Goal: Information Seeking & Learning: Learn about a topic

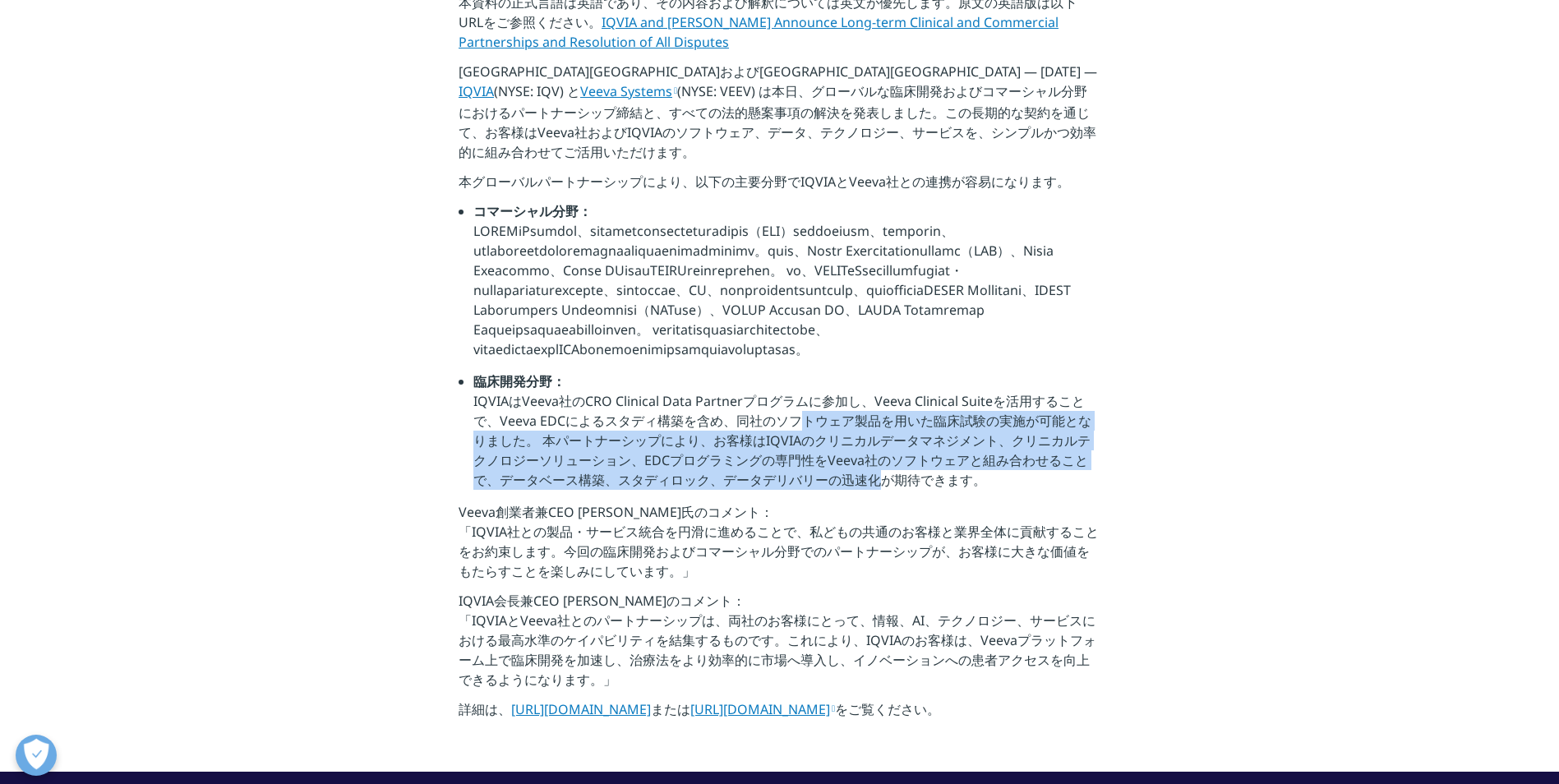
drag, startPoint x: 731, startPoint y: 460, endPoint x: 814, endPoint y: 538, distance: 113.9
click at [814, 502] on li "臨床開発分野： [PERSON_NAME]はVeeva社のCRO Clinical Data Partnerプログラムに参加し、Veeva Clinical …" at bounding box center [787, 436] width 627 height 131
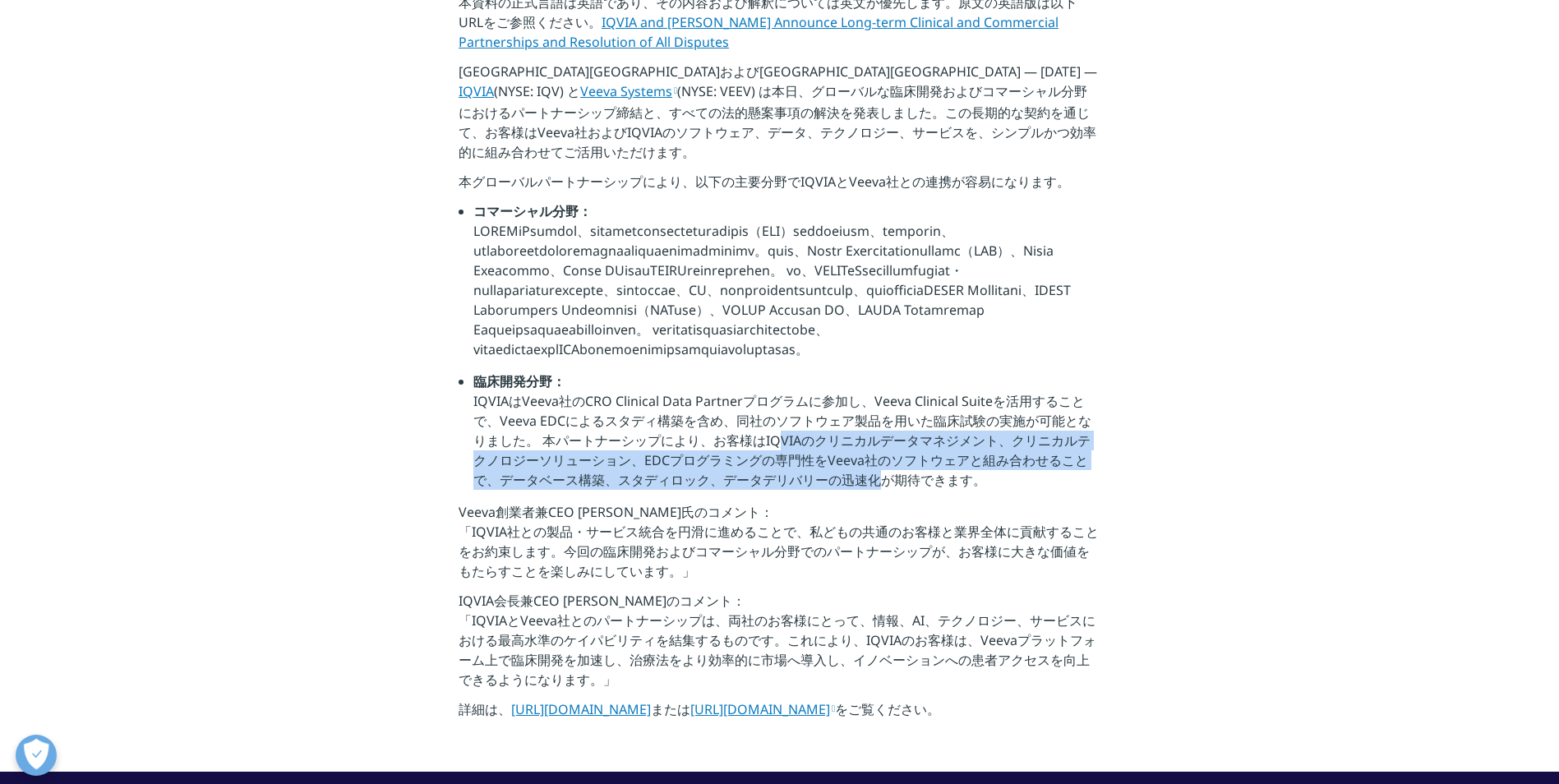
drag, startPoint x: 727, startPoint y: 472, endPoint x: 818, endPoint y: 531, distance: 108.5
click at [818, 502] on li "臨床開発分野： [PERSON_NAME]はVeeva社のCRO Clinical Data Partnerプログラムに参加し、Veeva Clinical …" at bounding box center [787, 436] width 627 height 131
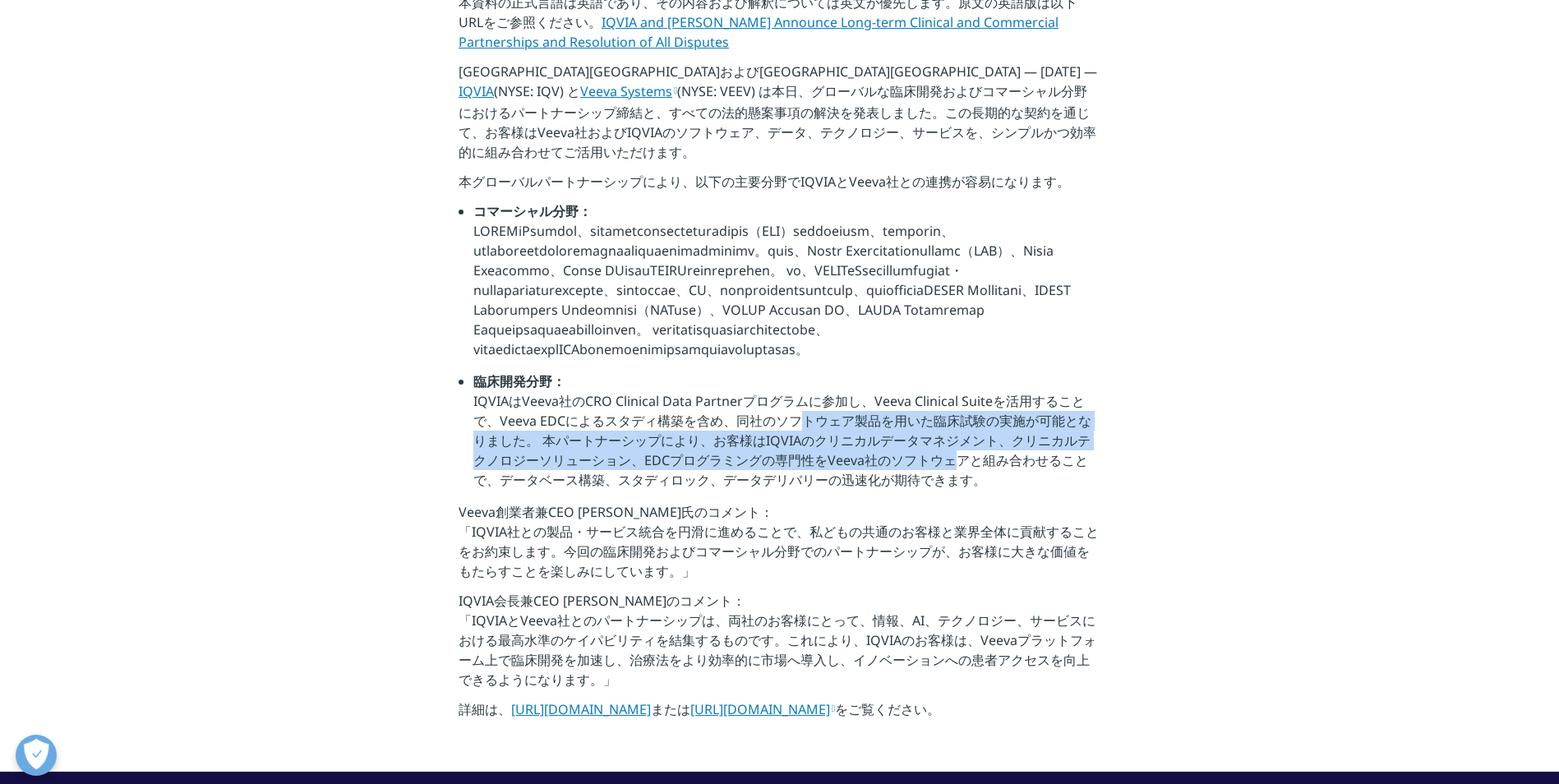
drag, startPoint x: 735, startPoint y: 452, endPoint x: 887, endPoint y: 498, distance: 158.8
click at [887, 498] on li "臨床開発分野： [PERSON_NAME]はVeeva社のCRO Clinical Data Partnerプログラムに参加し、Veeva Clinical …" at bounding box center [787, 436] width 627 height 131
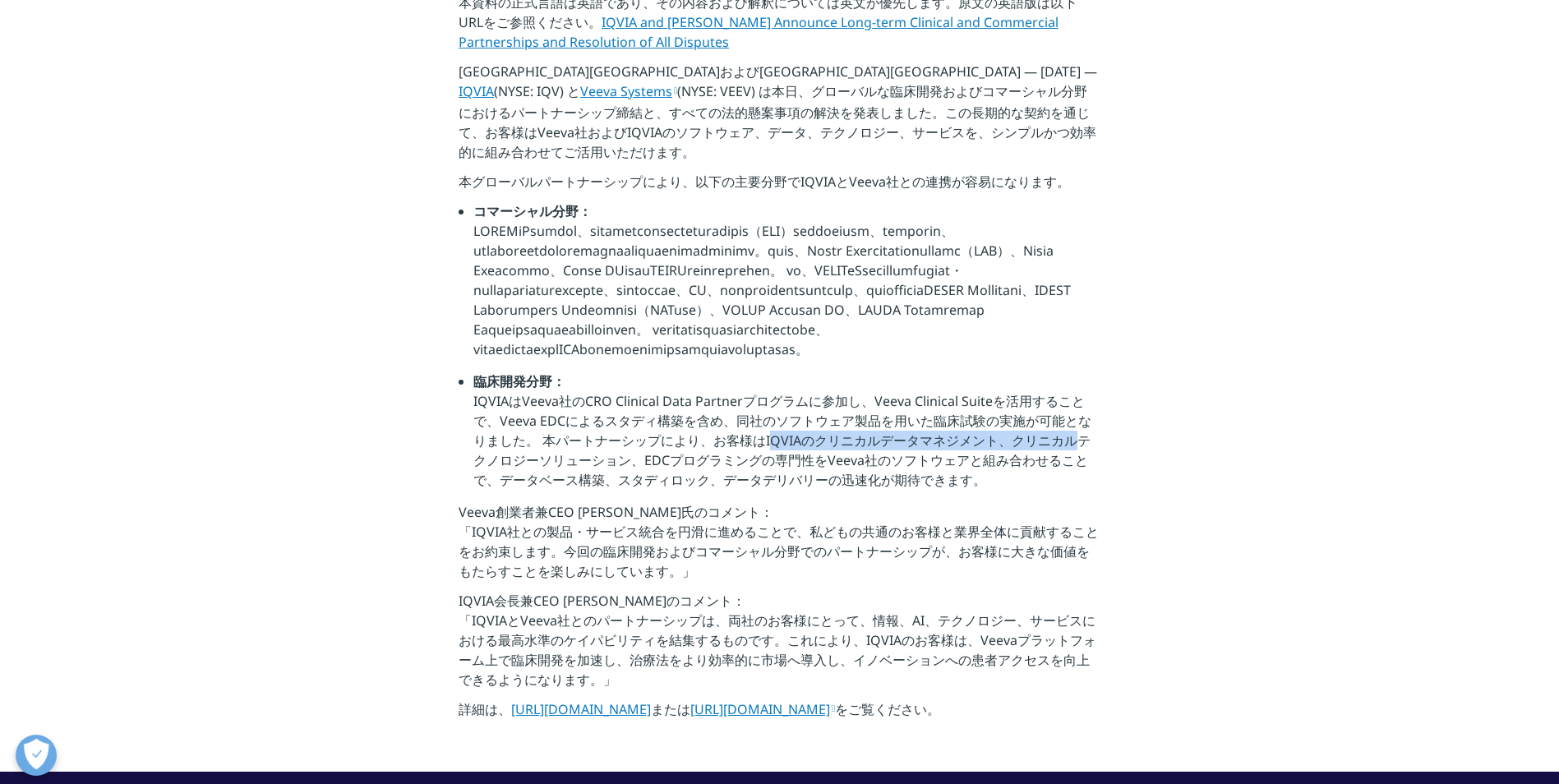
drag, startPoint x: 716, startPoint y: 478, endPoint x: 1011, endPoint y: 490, distance: 295.2
click at [1011, 490] on li "臨床開発分野： [PERSON_NAME]はVeeva社のCRO Clinical Data Partnerプログラムに参加し、Veeva Clinical …" at bounding box center [787, 436] width 627 height 131
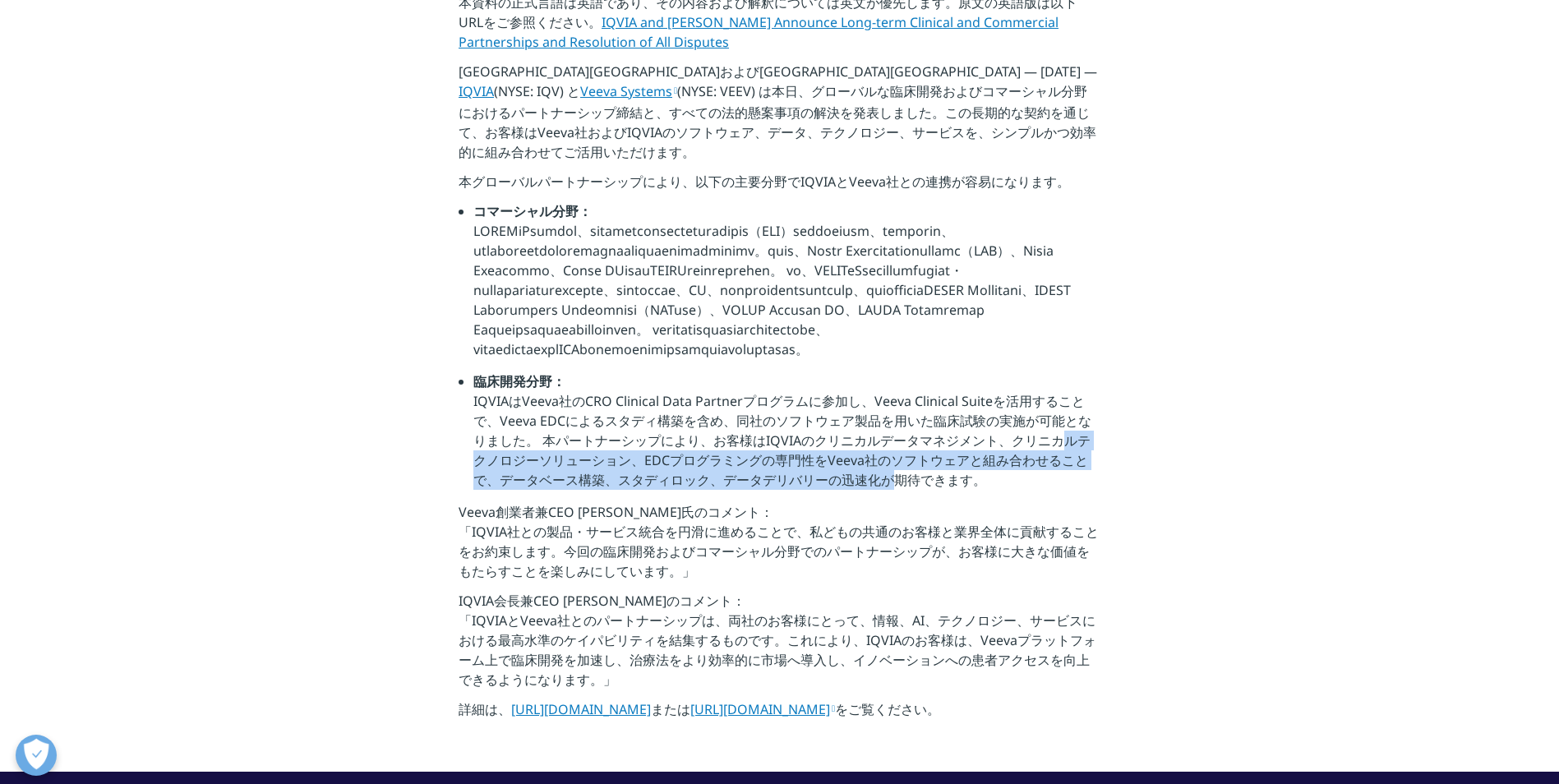
drag, startPoint x: 1004, startPoint y: 475, endPoint x: 827, endPoint y: 525, distance: 183.9
click at [827, 502] on li "臨床開発分野： [PERSON_NAME]はVeeva社のCRO Clinical Data Partnerプログラムに参加し、Veeva Clinical …" at bounding box center [787, 436] width 627 height 131
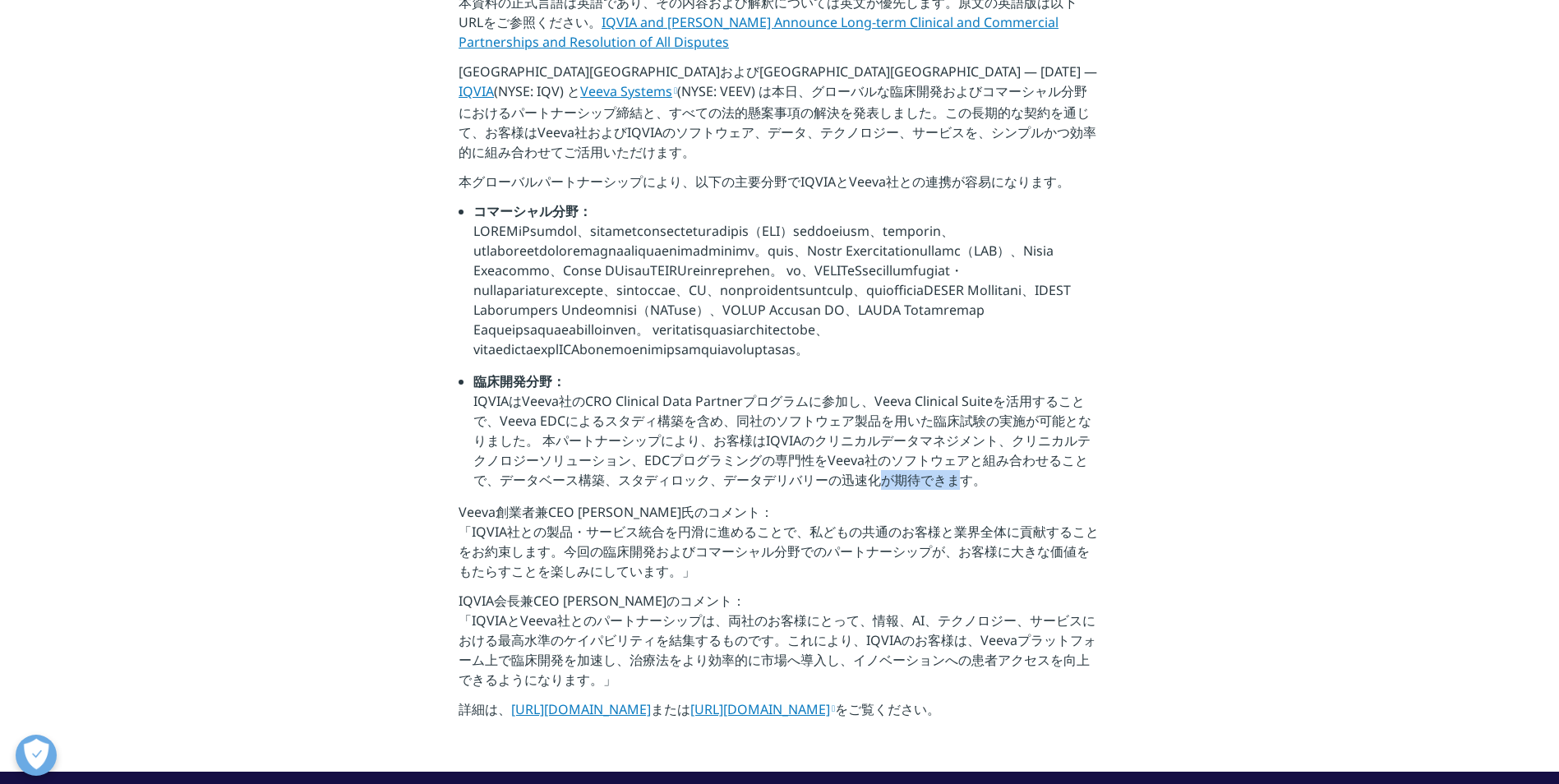
drag, startPoint x: 817, startPoint y: 519, endPoint x: 896, endPoint y: 535, distance: 80.6
click at [896, 502] on li "臨床開発分野： [PERSON_NAME]はVeeva社のCRO Clinical Data Partnerプログラムに参加し、Veeva Clinical …" at bounding box center [787, 436] width 627 height 131
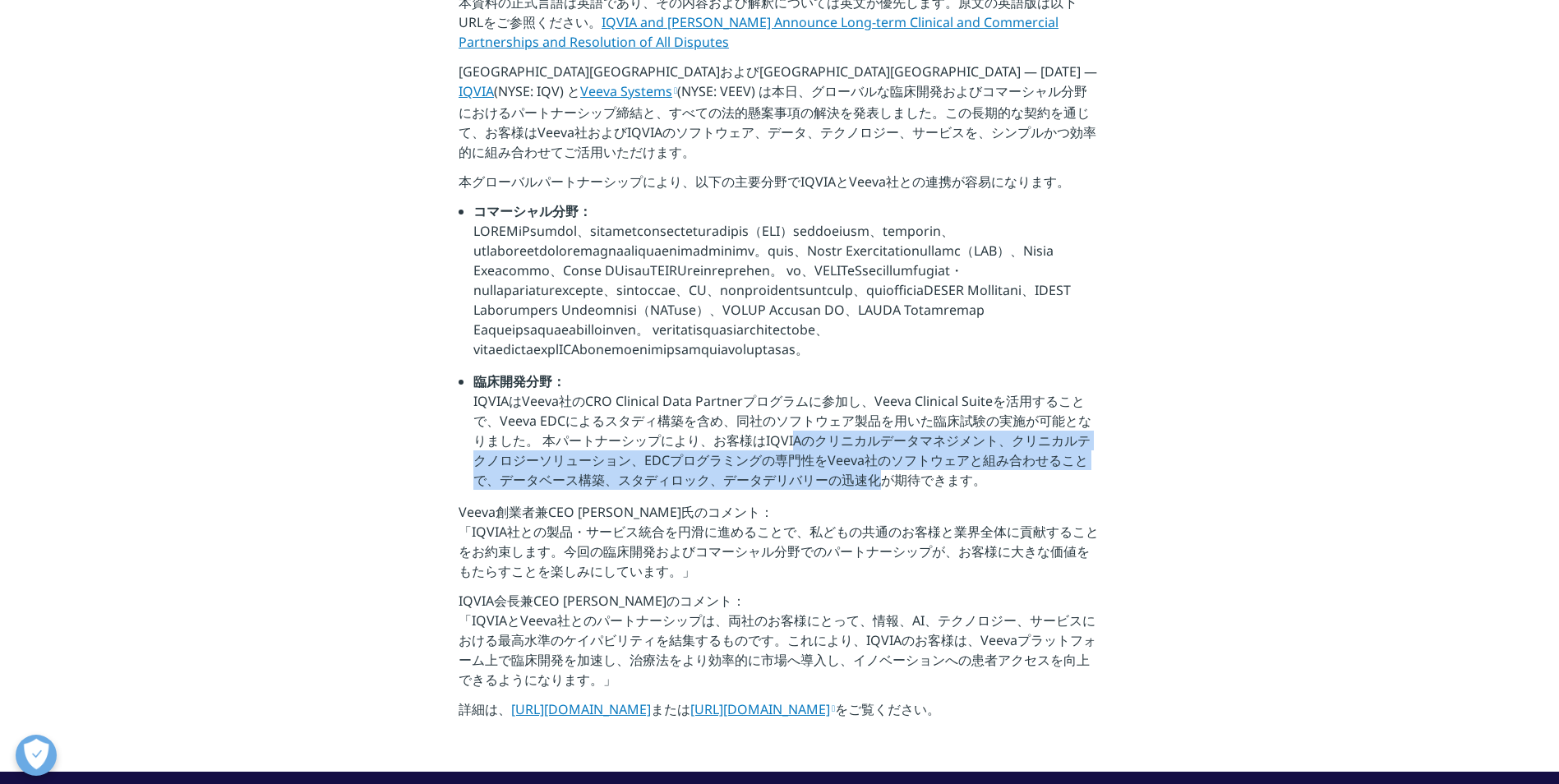
drag, startPoint x: 751, startPoint y: 474, endPoint x: 817, endPoint y: 520, distance: 80.4
click at [817, 502] on li "臨床開発分野： [PERSON_NAME]はVeeva社のCRO Clinical Data Partnerプログラムに参加し、Veeva Clinical …" at bounding box center [787, 436] width 627 height 131
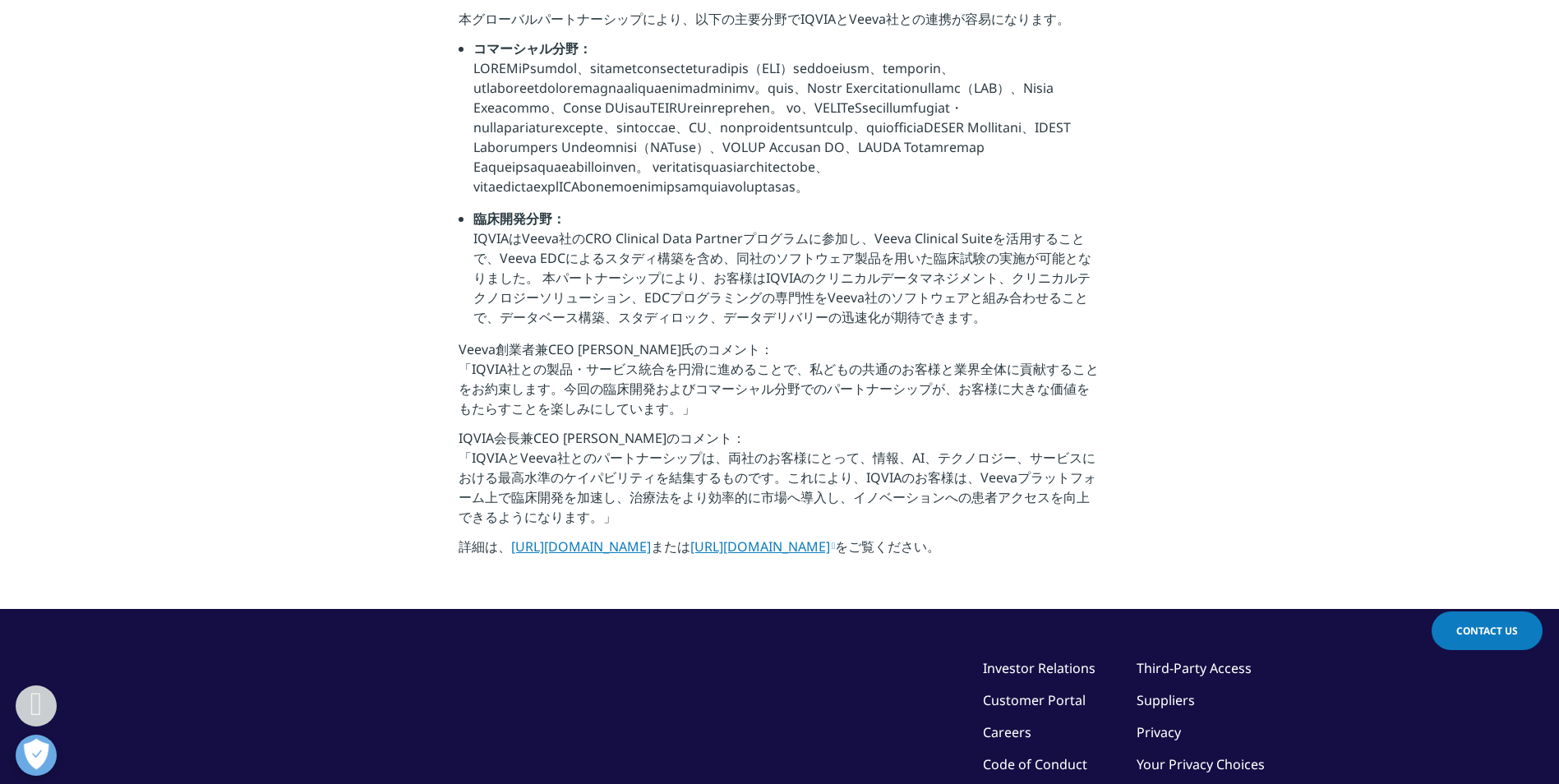
scroll to position [903, 0]
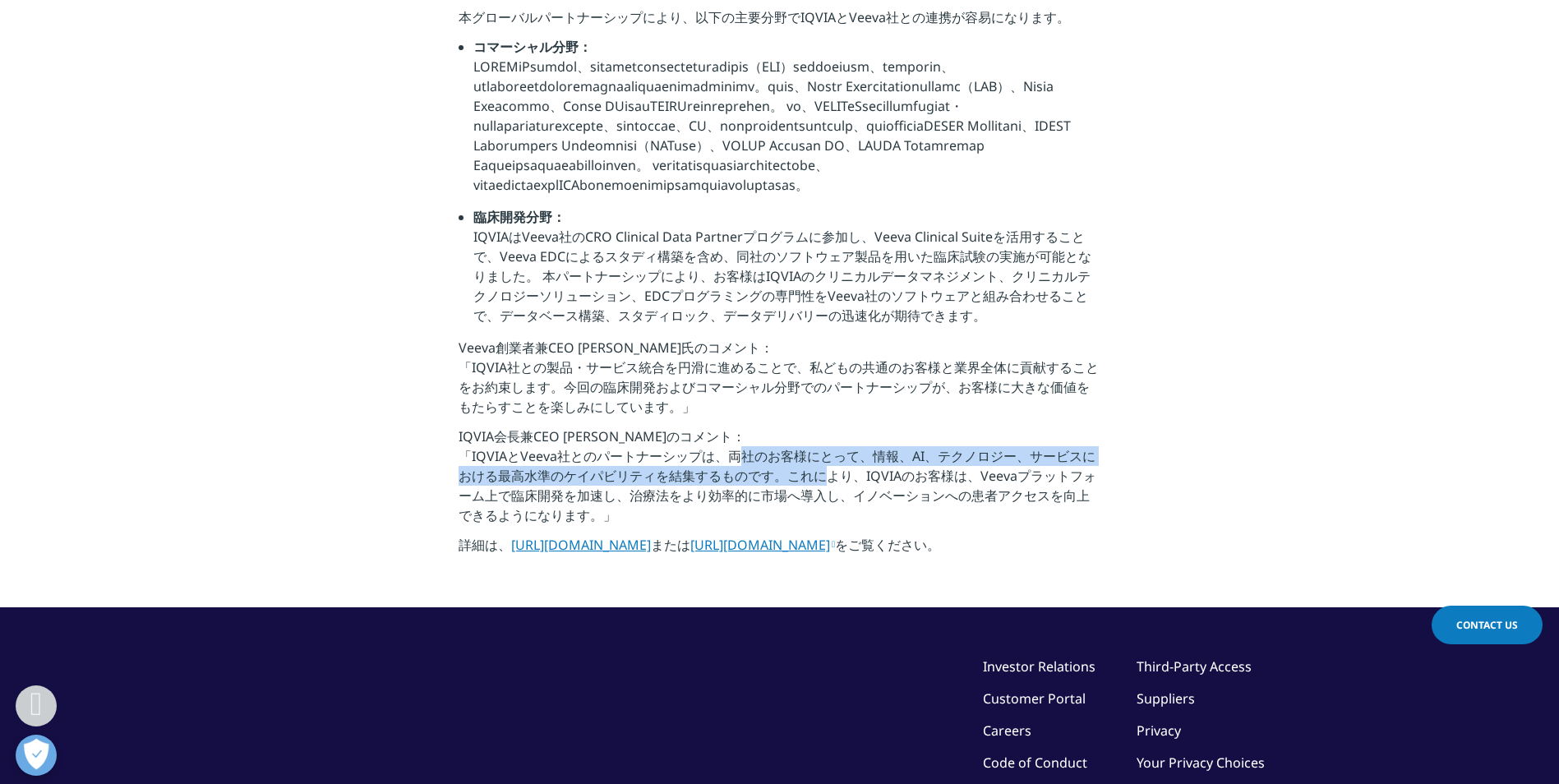
drag, startPoint x: 722, startPoint y: 500, endPoint x: 808, endPoint y: 519, distance: 88.1
click at [808, 519] on p "IQVIA会長兼CEO [PERSON_NAME]のコメント： 「IQVIAとVeeva社とのパートナーシップは、両社のお客様にとって、情報、AI、テクノロジ…" at bounding box center [780, 481] width 642 height 109
